Goal: Information Seeking & Learning: Learn about a topic

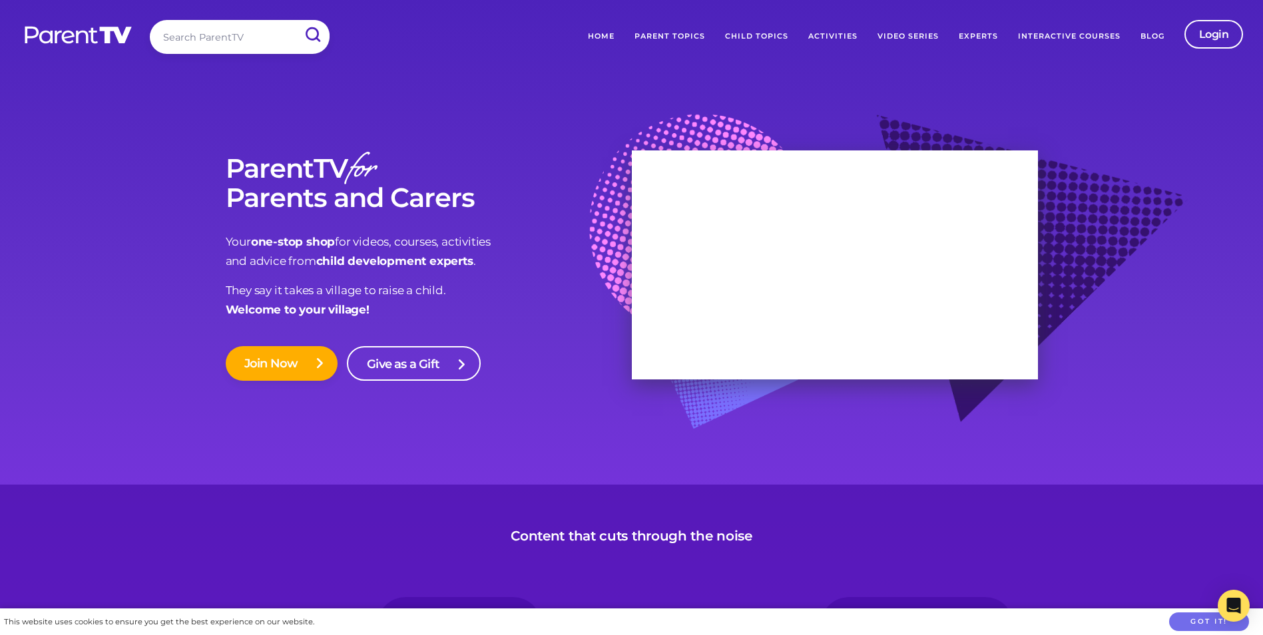
click at [678, 42] on link "Parent Topics" at bounding box center [670, 36] width 91 height 33
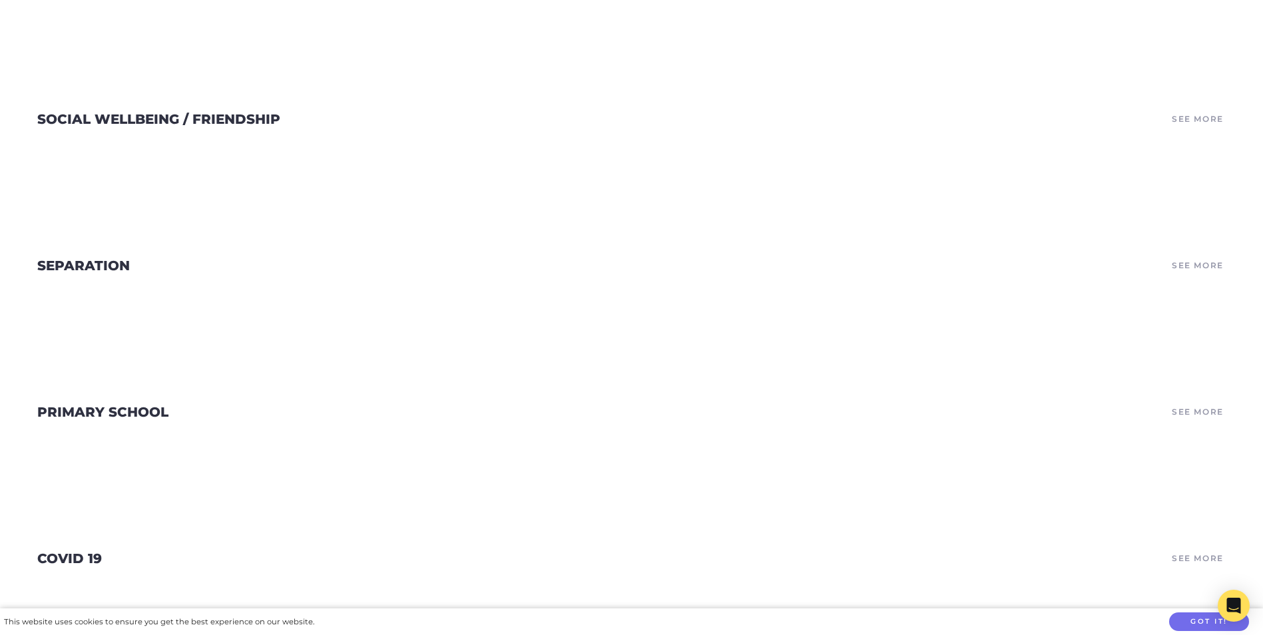
scroll to position [3462, 0]
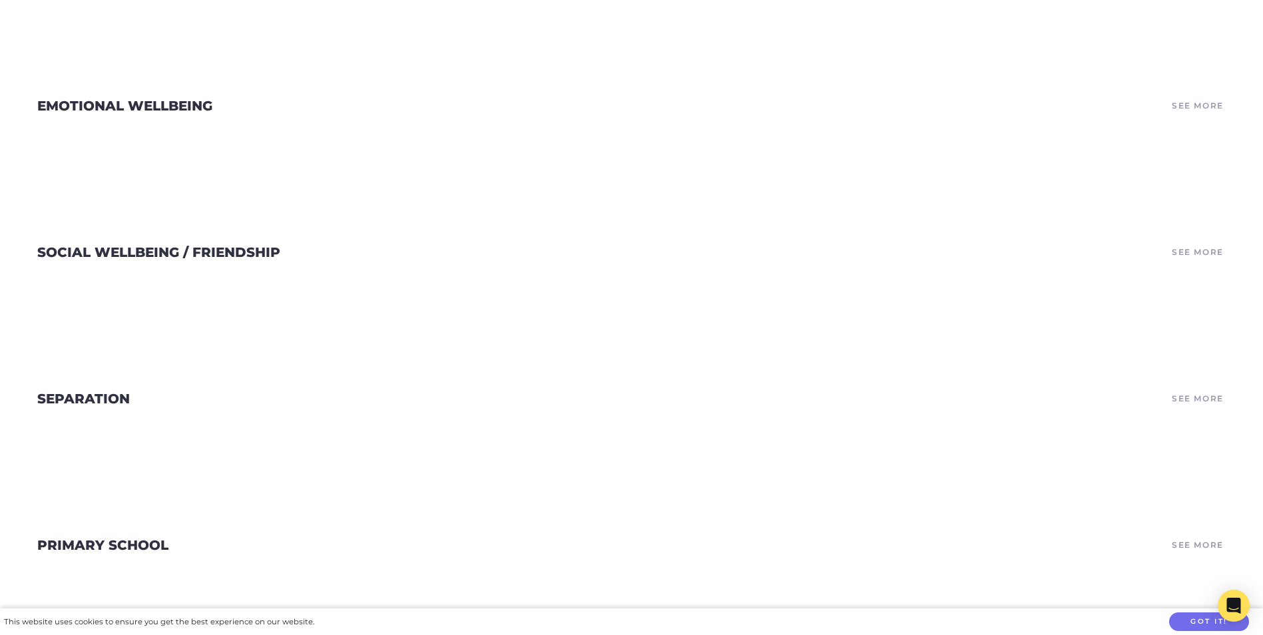
drag, startPoint x: 941, startPoint y: 418, endPoint x: 940, endPoint y: 411, distance: 6.7
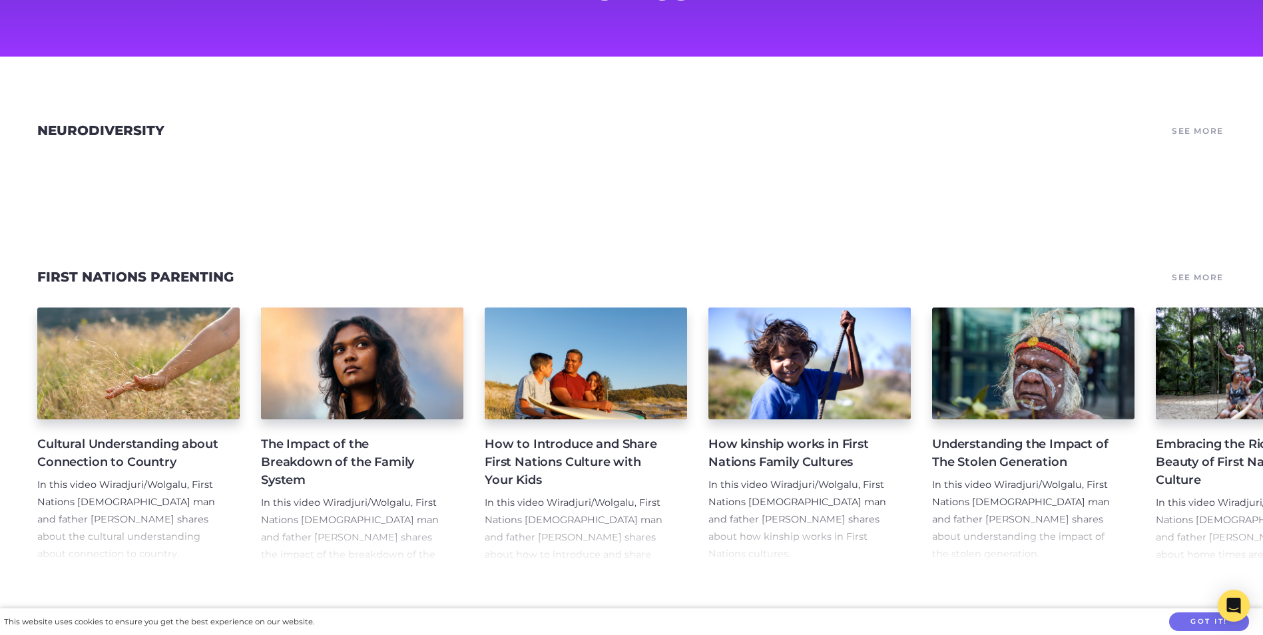
scroll to position [0, 0]
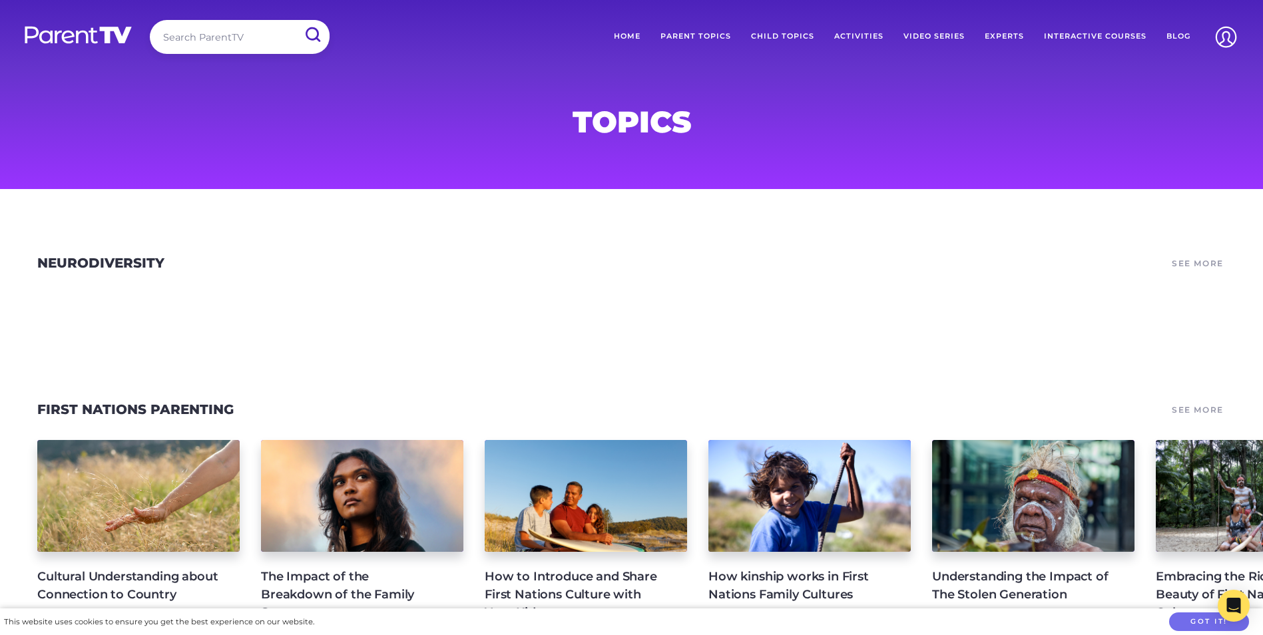
click at [781, 39] on link "Child Topics" at bounding box center [782, 36] width 83 height 33
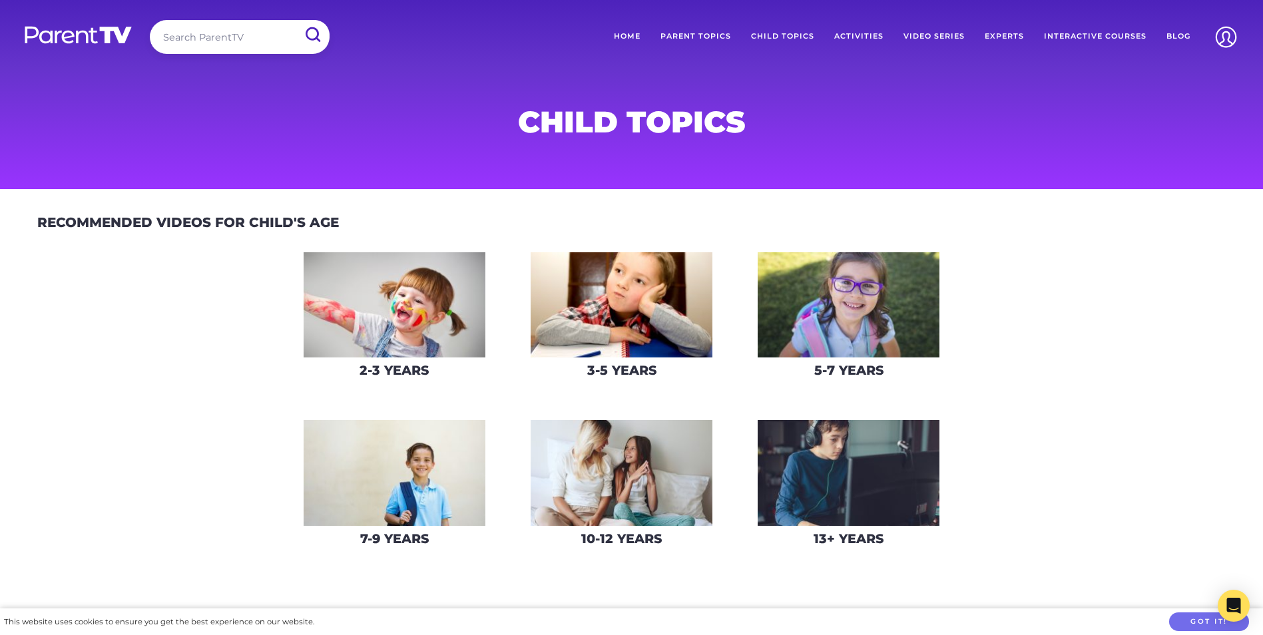
click at [598, 509] on img at bounding box center [622, 473] width 182 height 106
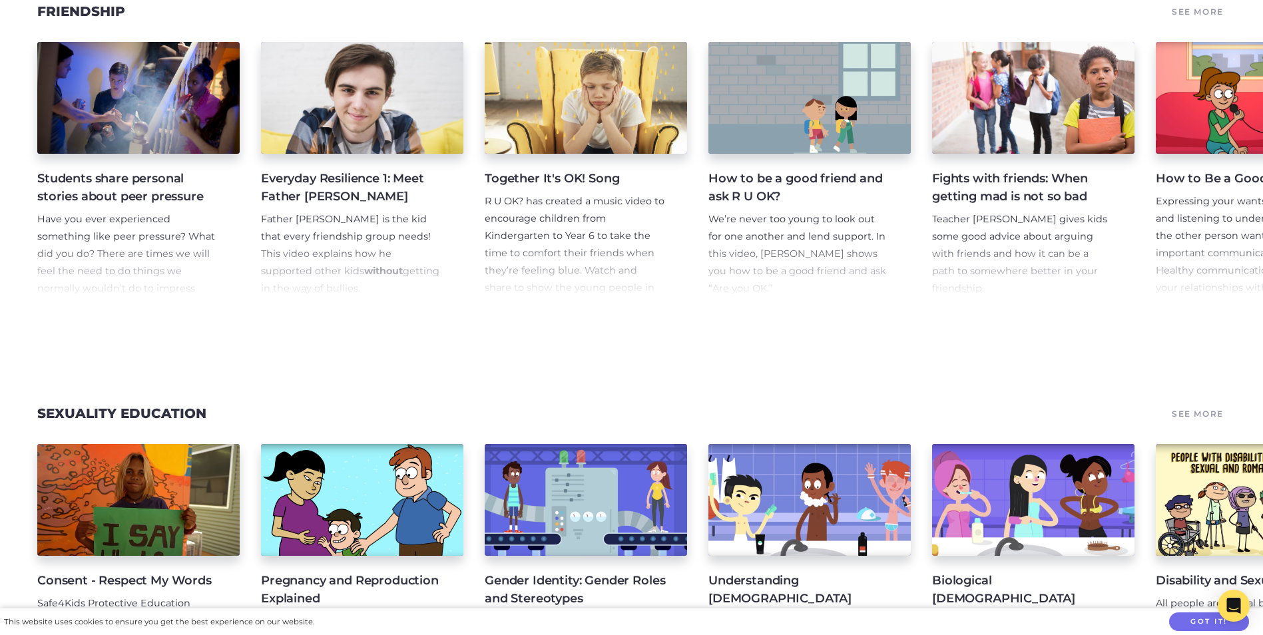
scroll to position [599, 0]
